Goal: Transaction & Acquisition: Purchase product/service

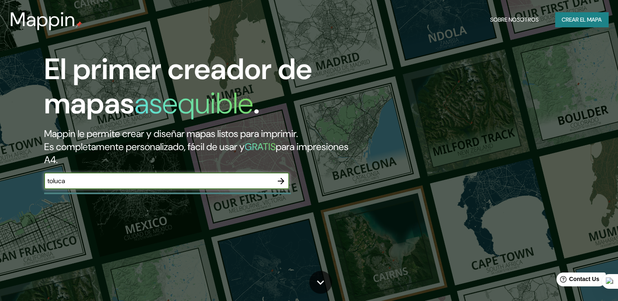
type input "toluca"
click at [281, 180] on icon "button" at bounding box center [281, 181] width 10 height 10
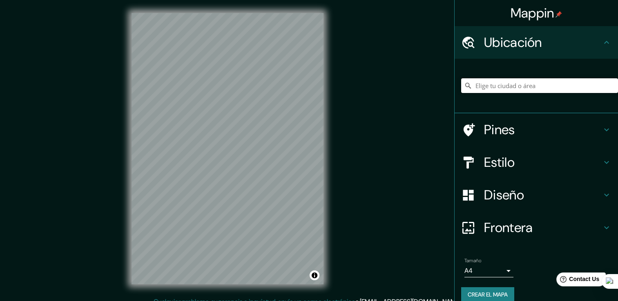
click at [524, 85] on input "Elige tu ciudad o área" at bounding box center [539, 85] width 157 height 15
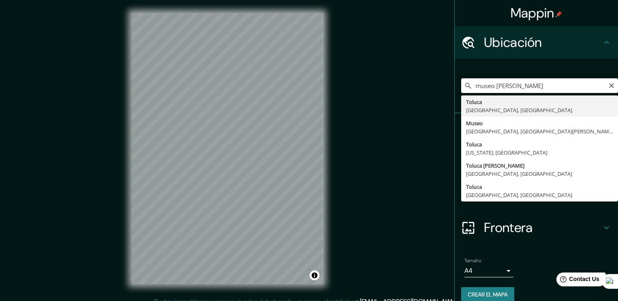
type input "Toluca, [GEOGRAPHIC_DATA], [GEOGRAPHIC_DATA]"
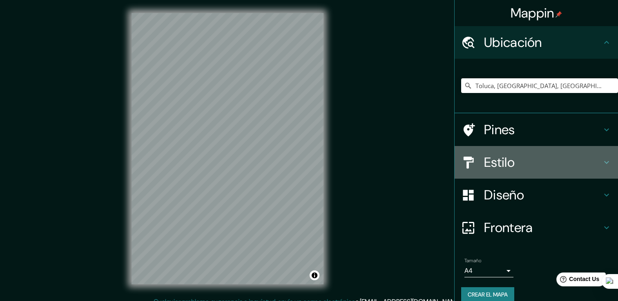
click at [516, 159] on h4 "Estilo" at bounding box center [543, 162] width 118 height 16
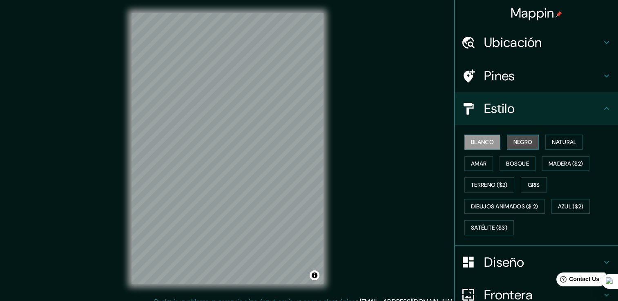
click at [511, 147] on button "Negro" at bounding box center [523, 142] width 32 height 15
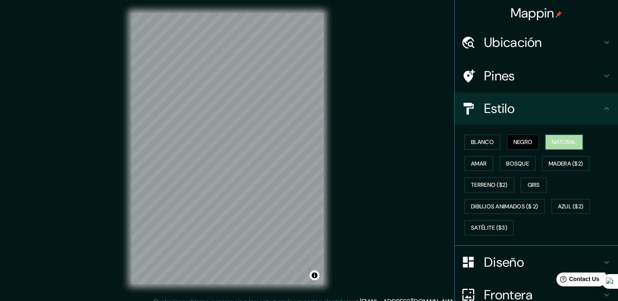
click at [555, 142] on font "Natural" at bounding box center [564, 142] width 25 height 10
click at [472, 166] on font "Amar" at bounding box center [479, 164] width 16 height 10
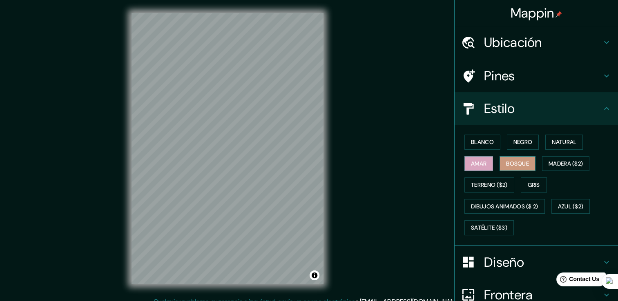
click at [517, 159] on font "Bosque" at bounding box center [517, 164] width 23 height 10
click at [491, 225] on font "Satélite ($3)" at bounding box center [489, 228] width 36 height 10
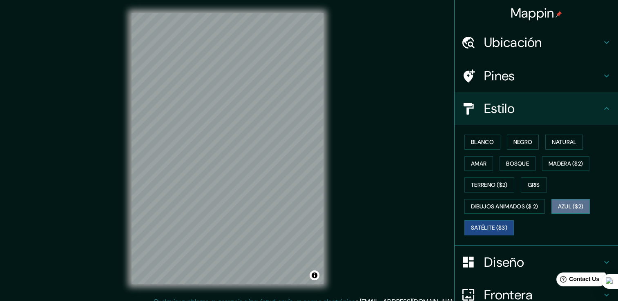
click at [580, 203] on font "Azul ($2)" at bounding box center [571, 207] width 26 height 10
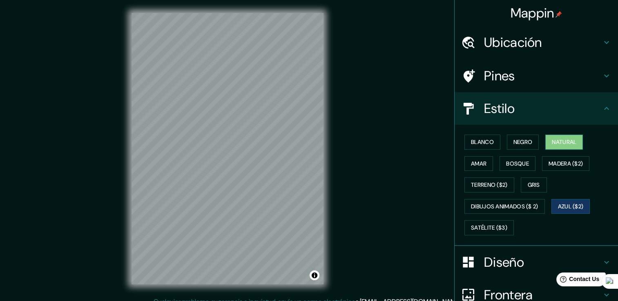
click at [552, 138] on font "Natural" at bounding box center [564, 142] width 25 height 10
click at [571, 203] on font "Azul ($2)" at bounding box center [571, 207] width 26 height 10
click at [559, 142] on font "Natural" at bounding box center [564, 142] width 25 height 10
click at [564, 194] on div "Blanco Negro Natural Amar Bosque Madera ($2) Terreno ($2) Gris Dibujos animados…" at bounding box center [539, 184] width 157 height 107
click at [567, 203] on font "Azul ($2)" at bounding box center [571, 207] width 26 height 10
